Goal: Task Accomplishment & Management: Complete application form

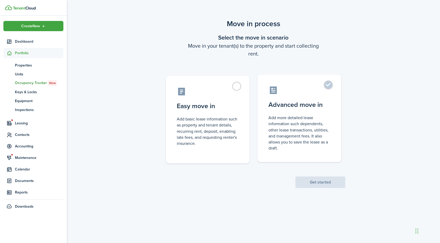
click at [299, 90] on control-radio-card-icon at bounding box center [299, 90] width 62 height 9
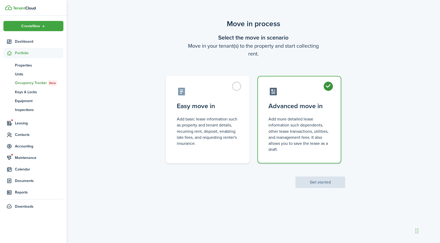
radio input "true"
click at [323, 175] on scenario-actions "Get started" at bounding box center [320, 175] width 50 height 25
click at [323, 184] on button "Get started" at bounding box center [320, 182] width 50 height 12
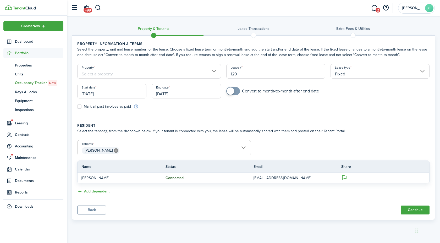
click at [140, 69] on input "Property" at bounding box center [149, 71] width 144 height 15
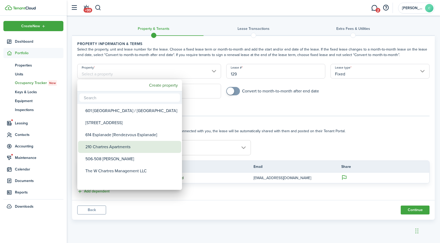
click at [141, 144] on div "210 Chartres Apartments" at bounding box center [131, 147] width 93 height 12
type input "210 Chartres Apartments"
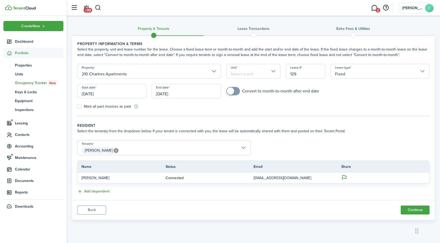
click at [247, 77] on input "Unit" at bounding box center [253, 71] width 54 height 15
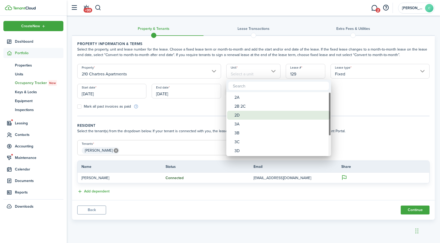
click at [247, 113] on div "2D" at bounding box center [280, 115] width 93 height 9
type input "2D"
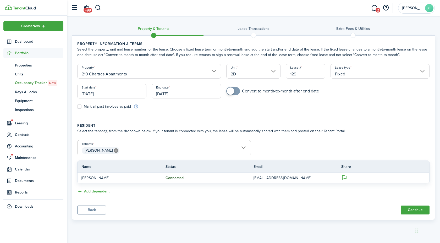
click at [297, 74] on input "129" at bounding box center [306, 71] width 40 height 15
type input "210.[GEOGRAPHIC_DATA]2D.[PERSON_NAME].[DATE]-[DATE]"
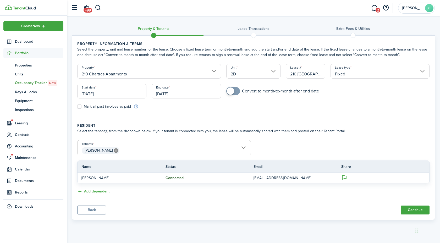
click at [123, 97] on input "[DATE]" at bounding box center [111, 91] width 69 height 15
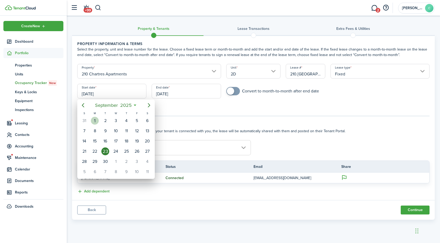
click at [93, 121] on div "1" at bounding box center [95, 121] width 8 height 8
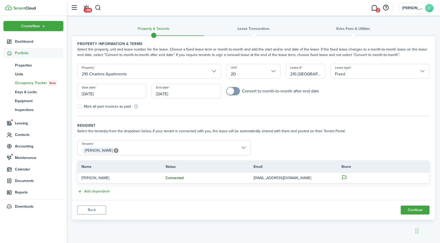
click at [97, 96] on input "[DATE]" at bounding box center [111, 91] width 69 height 15
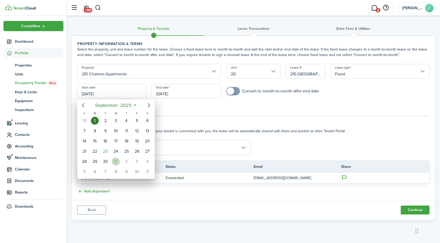
click at [116, 158] on div "1" at bounding box center [116, 162] width 8 height 8
type input "[DATE]"
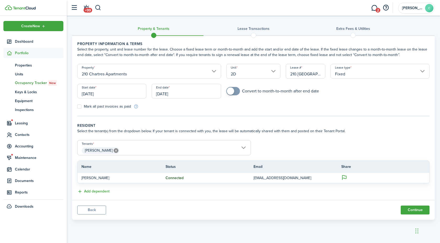
click at [178, 93] on input "[DATE]" at bounding box center [186, 91] width 69 height 15
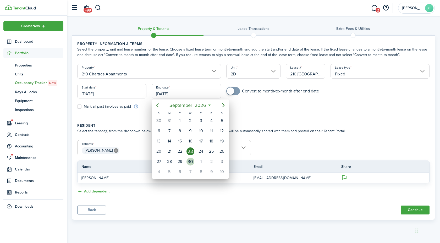
click at [191, 162] on div "30" at bounding box center [190, 162] width 8 height 8
type input "[DATE]"
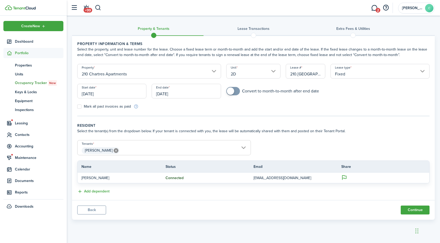
checkbox input "true"
click at [235, 93] on span at bounding box center [232, 91] width 5 height 8
click at [411, 208] on button "Continue" at bounding box center [414, 209] width 29 height 9
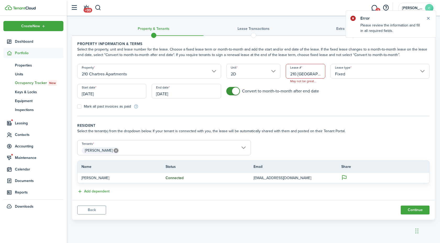
click at [317, 77] on input "210.[GEOGRAPHIC_DATA]2D.[PERSON_NAME].[DATE]-[DATE]" at bounding box center [306, 71] width 40 height 15
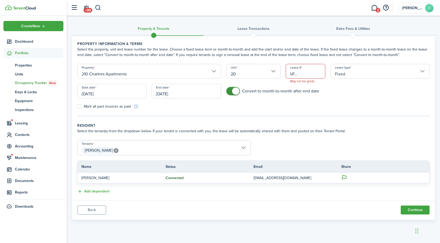
scroll to position [0, 40]
click at [416, 210] on button "Continue" at bounding box center [414, 209] width 29 height 9
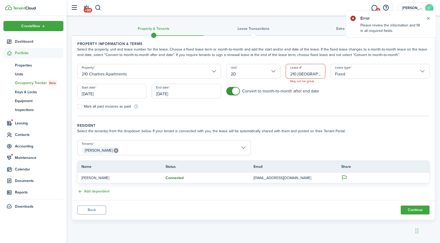
click at [312, 77] on input "210.[GEOGRAPHIC_DATA]2D.[PERSON_NAME].[DATE]-[DATE]" at bounding box center [306, 71] width 40 height 15
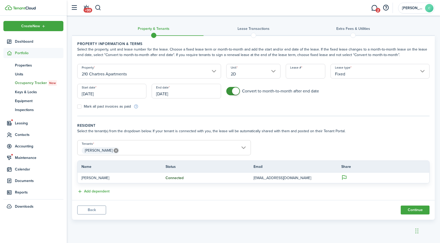
scroll to position [0, 58]
click at [409, 210] on button "Continue" at bounding box center [414, 209] width 29 height 9
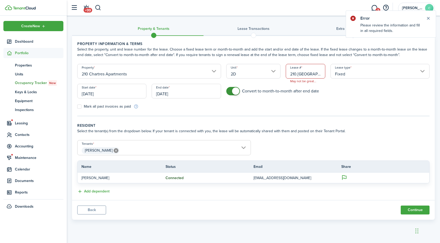
click at [306, 74] on input "210.[GEOGRAPHIC_DATA]2D.[PERSON_NAME].OCT2025toSEP2026" at bounding box center [306, 71] width 40 height 15
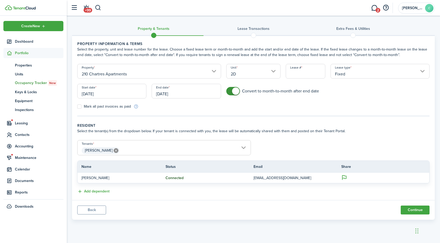
scroll to position [0, 44]
type input "210.[GEOGRAPHIC_DATA]2D.OCT2025toSEP2026"
click at [411, 211] on button "Continue" at bounding box center [414, 209] width 29 height 9
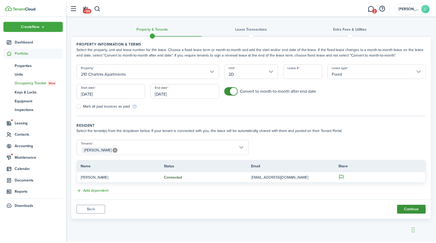
scroll to position [0, 0]
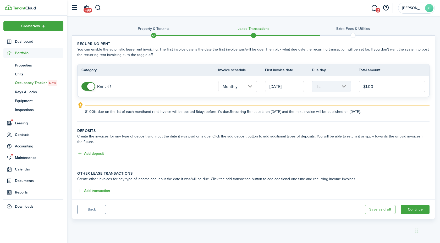
click at [378, 87] on input "$1.00" at bounding box center [392, 87] width 66 height 12
click at [90, 191] on button "Add transaction" at bounding box center [93, 191] width 33 height 6
type input "$1,000.00"
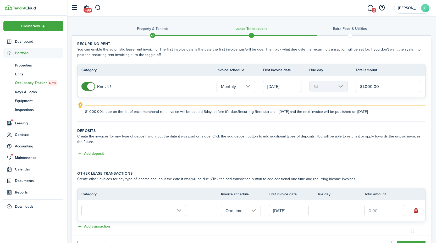
click at [147, 210] on input "text" at bounding box center [133, 211] width 105 height 12
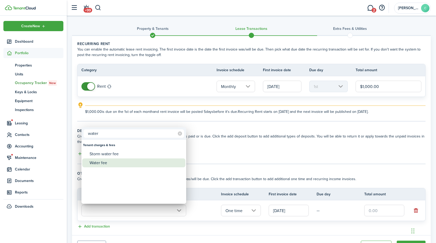
type input "water"
click at [101, 159] on div "Water fee" at bounding box center [136, 162] width 93 height 9
type input "Tenant charges & fees / Water fee"
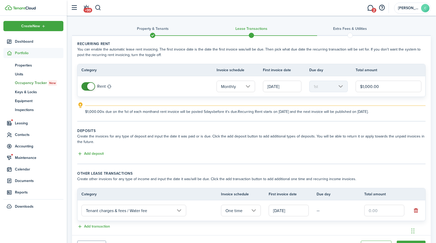
click at [252, 209] on input "One time" at bounding box center [241, 211] width 40 height 12
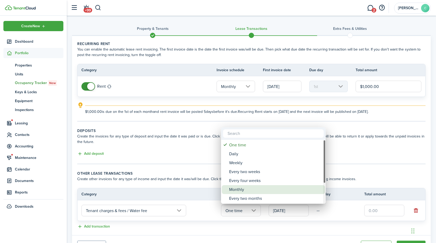
click at [251, 187] on div "Monthly" at bounding box center [275, 189] width 93 height 9
type input "Monthly"
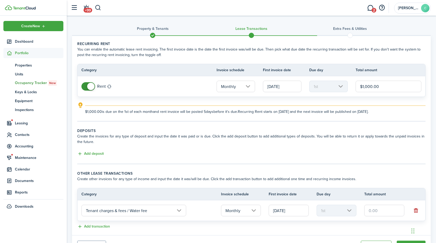
click at [370, 210] on input "text" at bounding box center [384, 211] width 40 height 12
type input "$50.00"
click at [92, 154] on button "Add deposit" at bounding box center [90, 154] width 26 height 6
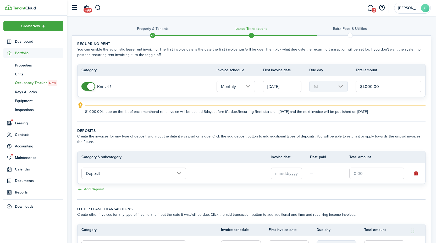
click at [288, 171] on input "text" at bounding box center [286, 173] width 31 height 12
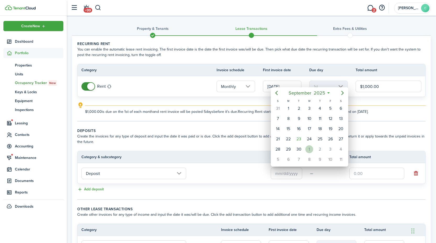
click at [311, 148] on div "1" at bounding box center [309, 149] width 8 height 8
type input "[DATE]"
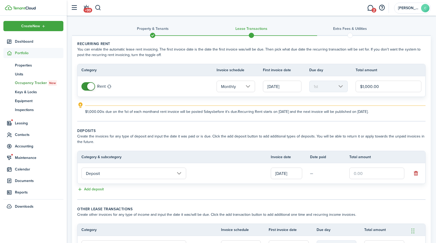
click at [368, 176] on input "text" at bounding box center [376, 173] width 55 height 12
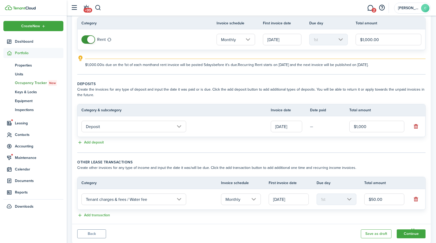
scroll to position [61, 0]
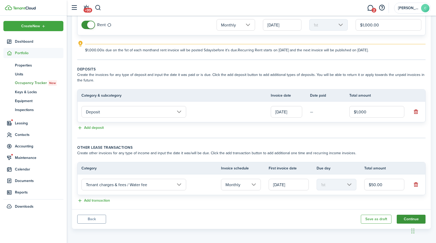
type input "$1,000.00"
click at [402, 219] on button "Continue" at bounding box center [410, 219] width 29 height 9
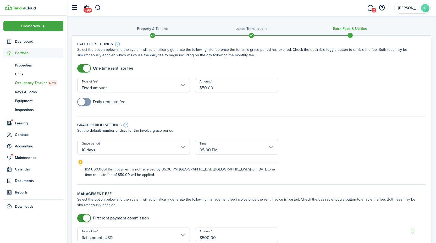
click at [252, 147] on input "05:00 PM" at bounding box center [236, 147] width 83 height 15
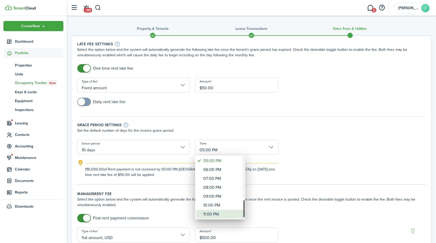
click at [230, 212] on div "11:00 PM" at bounding box center [222, 214] width 38 height 9
type input "11:00 PM"
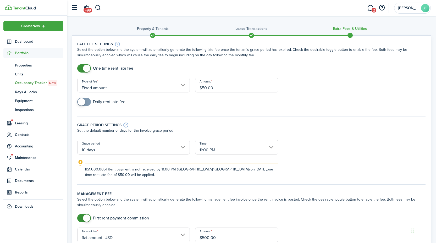
click at [221, 174] on explanation-description "If $1,000.00 of Rent payment is not received by 11:00 PM (America/[GEOGRAPHIC_D…" at bounding box center [181, 171] width 193 height 11
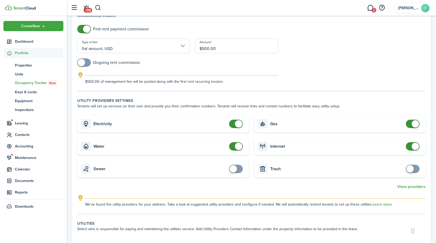
scroll to position [196, 0]
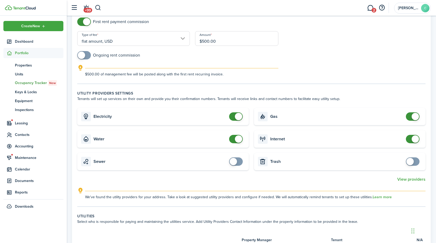
checkbox input "false"
click at [238, 138] on span at bounding box center [238, 138] width 7 height 7
checkbox input "false"
click at [416, 140] on span at bounding box center [414, 138] width 7 height 7
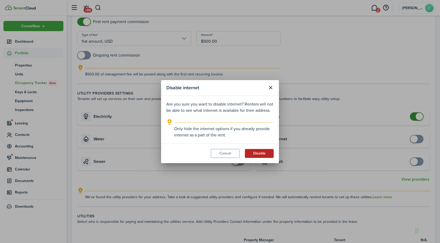
click at [265, 153] on button "Disable" at bounding box center [259, 153] width 29 height 9
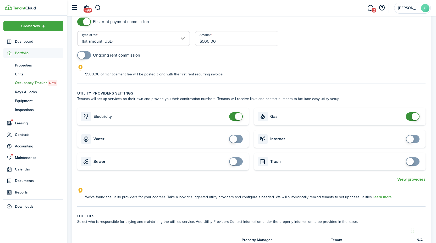
checkbox input "false"
click at [411, 115] on span at bounding box center [412, 116] width 5 height 8
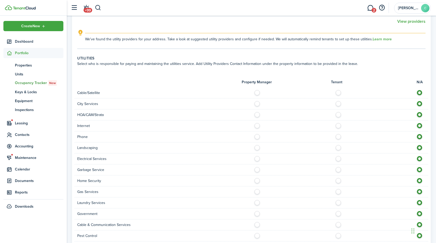
scroll to position [345, 0]
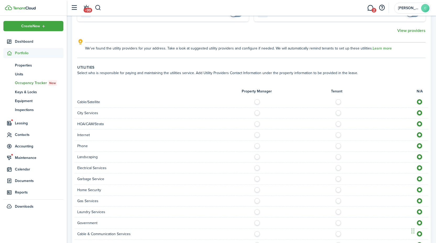
click at [281, 108] on div "City Services" at bounding box center [251, 113] width 353 height 11
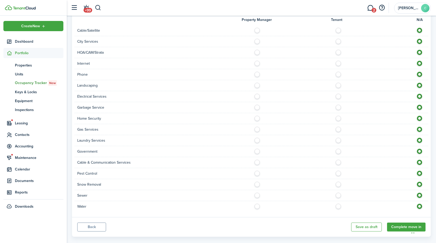
scroll to position [424, 0]
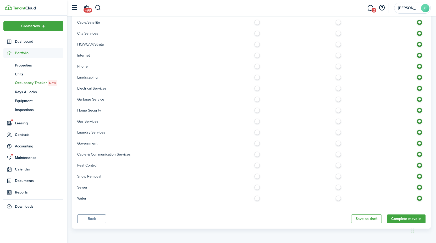
click at [260, 198] on label at bounding box center [258, 196] width 9 height 3
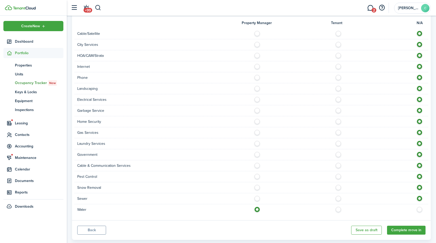
scroll to position [409, 0]
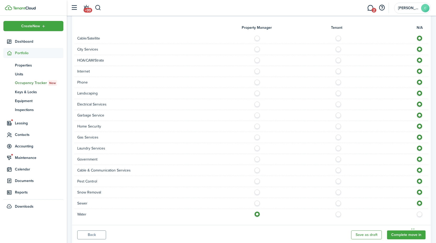
click at [338, 214] on label at bounding box center [339, 212] width 9 height 3
radio input "false"
radio input "true"
click at [256, 181] on label at bounding box center [258, 179] width 9 height 3
radio input "true"
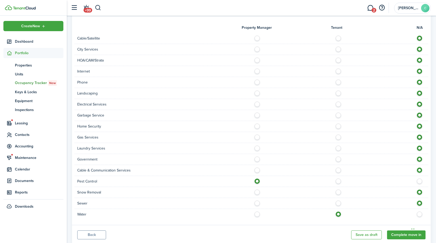
click at [258, 158] on label at bounding box center [258, 157] width 9 height 3
radio input "true"
click at [258, 137] on label at bounding box center [258, 136] width 9 height 3
radio input "true"
click at [257, 114] on label at bounding box center [258, 114] width 9 height 3
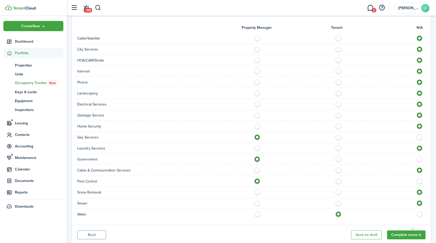
radio input "true"
click at [339, 103] on label at bounding box center [339, 103] width 9 height 3
radio input "true"
click at [257, 49] on label at bounding box center [258, 48] width 9 height 3
radio input "true"
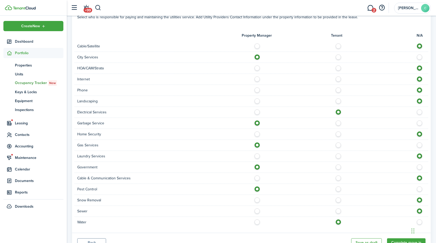
scroll to position [424, 0]
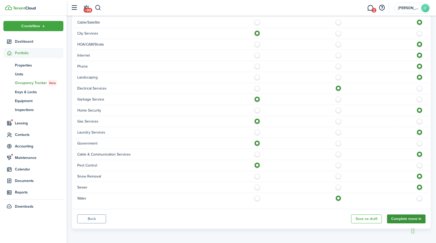
click at [407, 220] on button "Complete move in" at bounding box center [406, 218] width 38 height 9
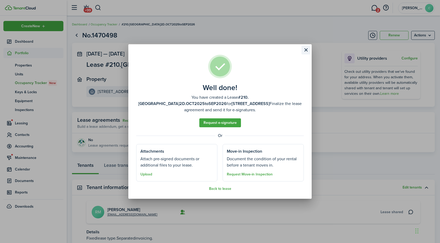
click at [308, 52] on button "Close modal" at bounding box center [305, 50] width 9 height 9
